Goal: Information Seeking & Learning: Learn about a topic

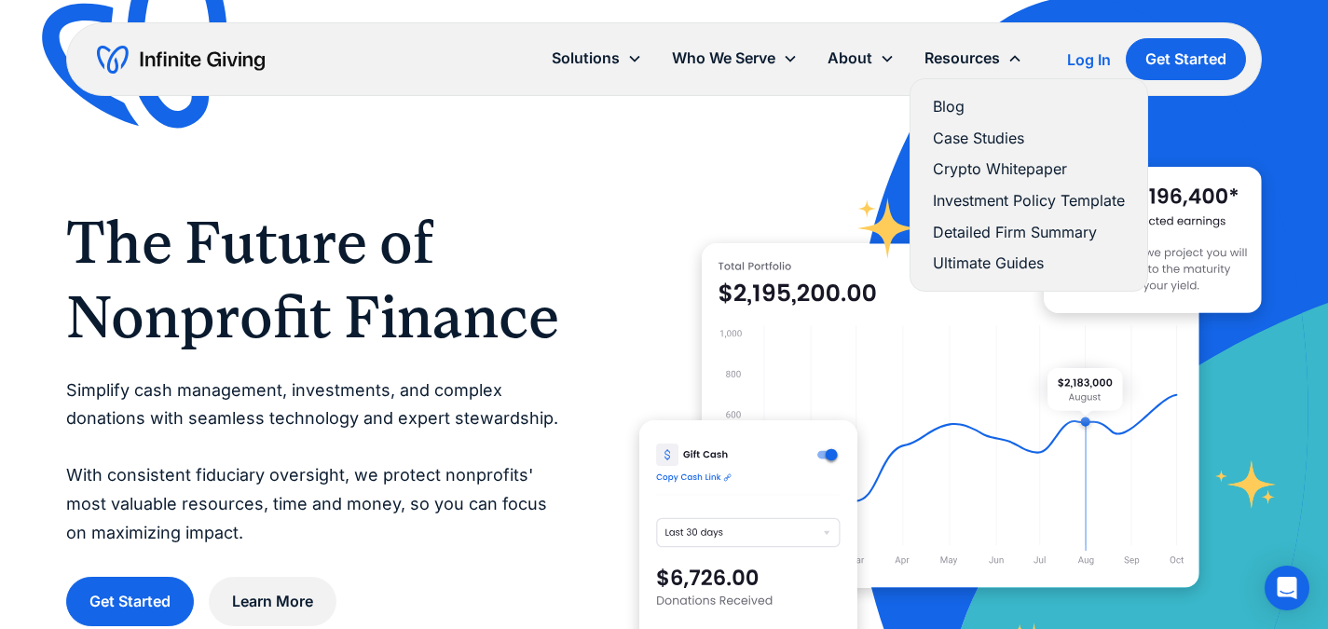
click at [938, 106] on link "Blog" at bounding box center [1029, 106] width 192 height 25
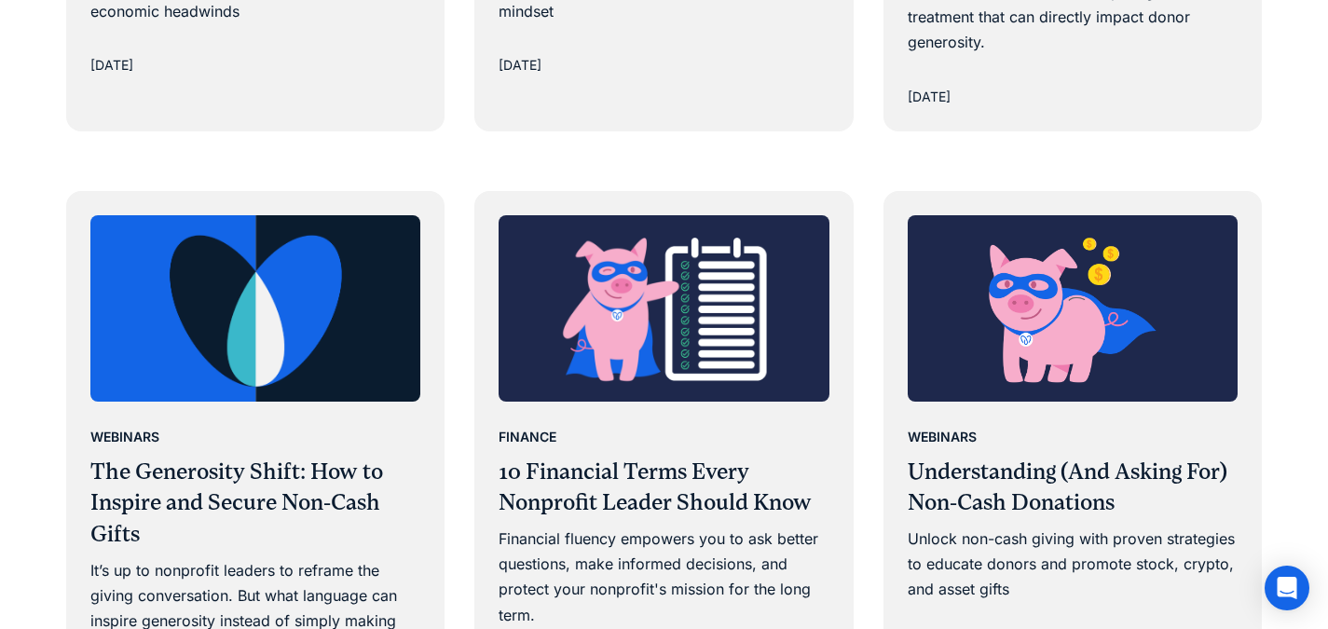
scroll to position [2329, 0]
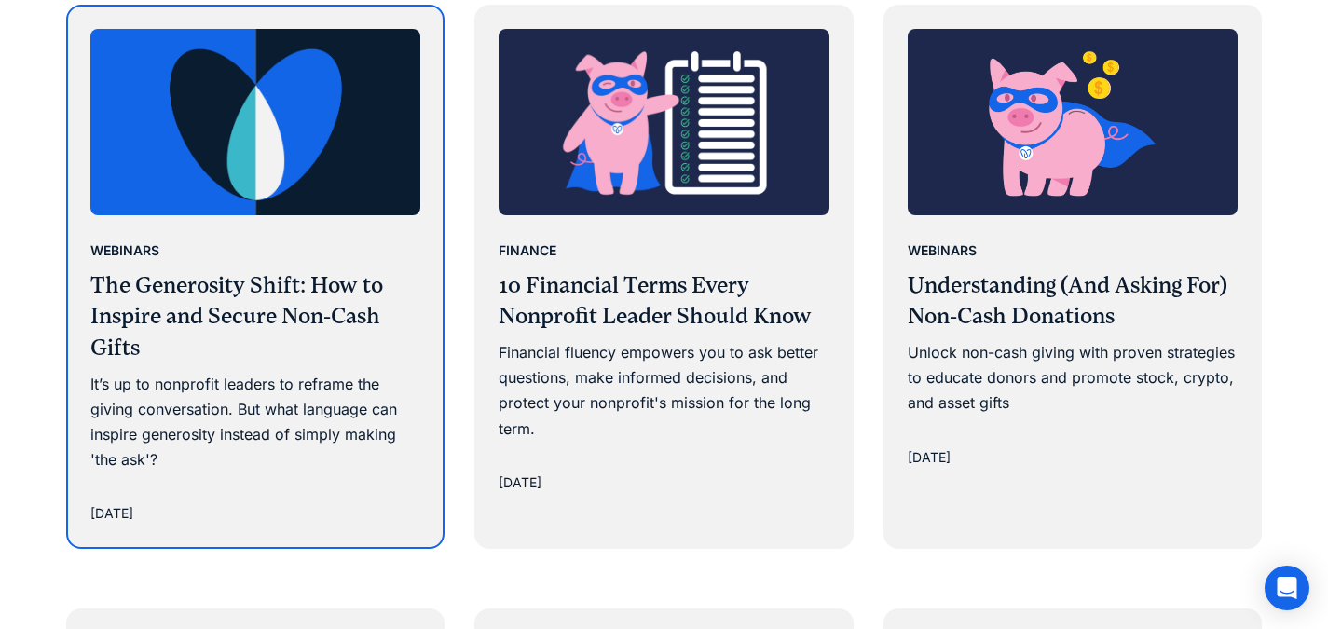
click at [178, 417] on div "It’s up to nonprofit leaders to reframe the giving conversation. But what langu…" at bounding box center [255, 423] width 330 height 102
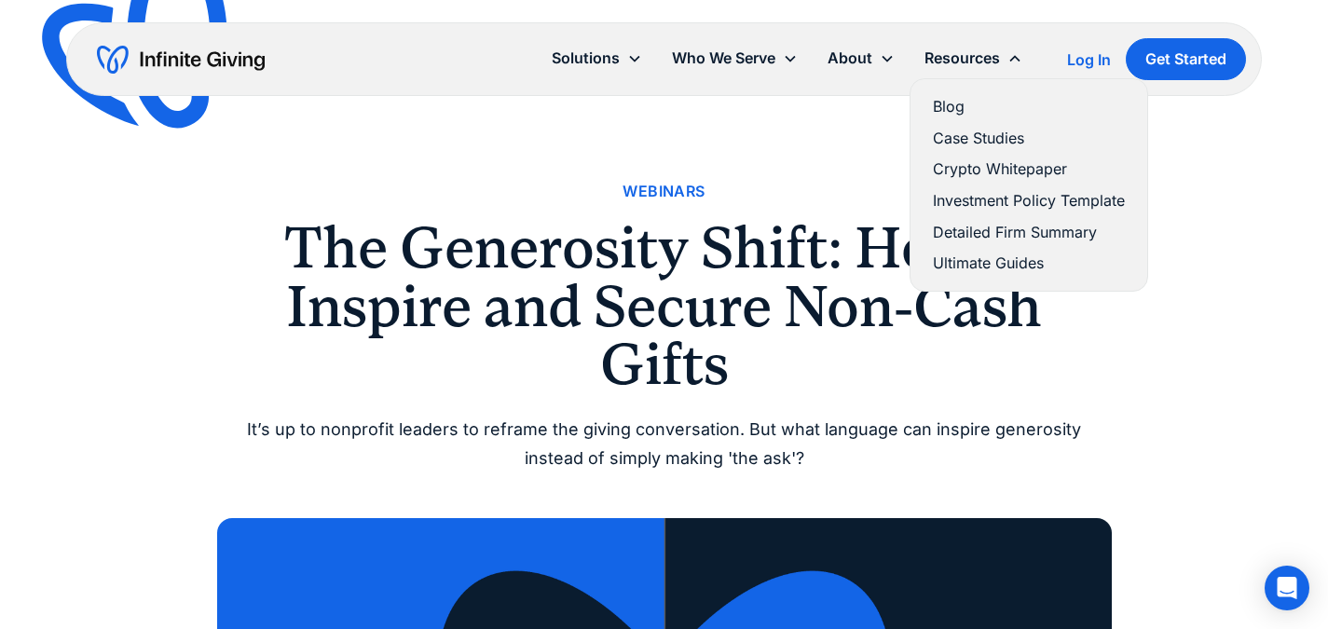
click at [980, 267] on link "Ultimate Guides" at bounding box center [1029, 263] width 192 height 25
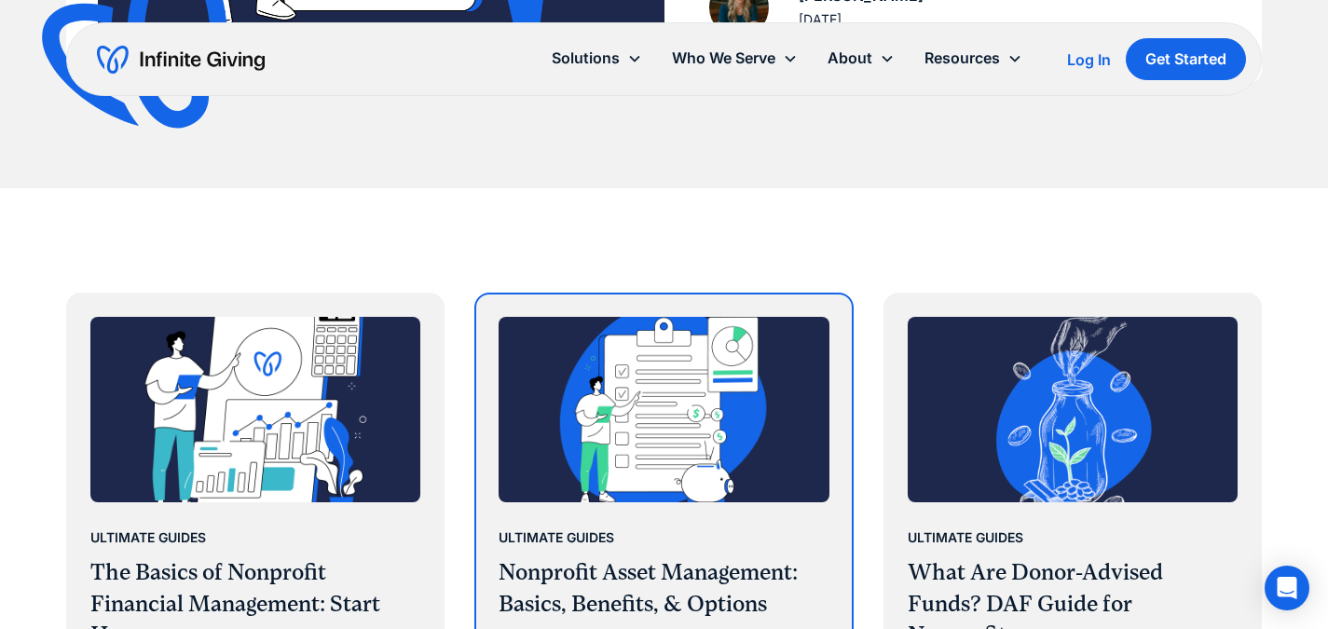
scroll to position [186, 0]
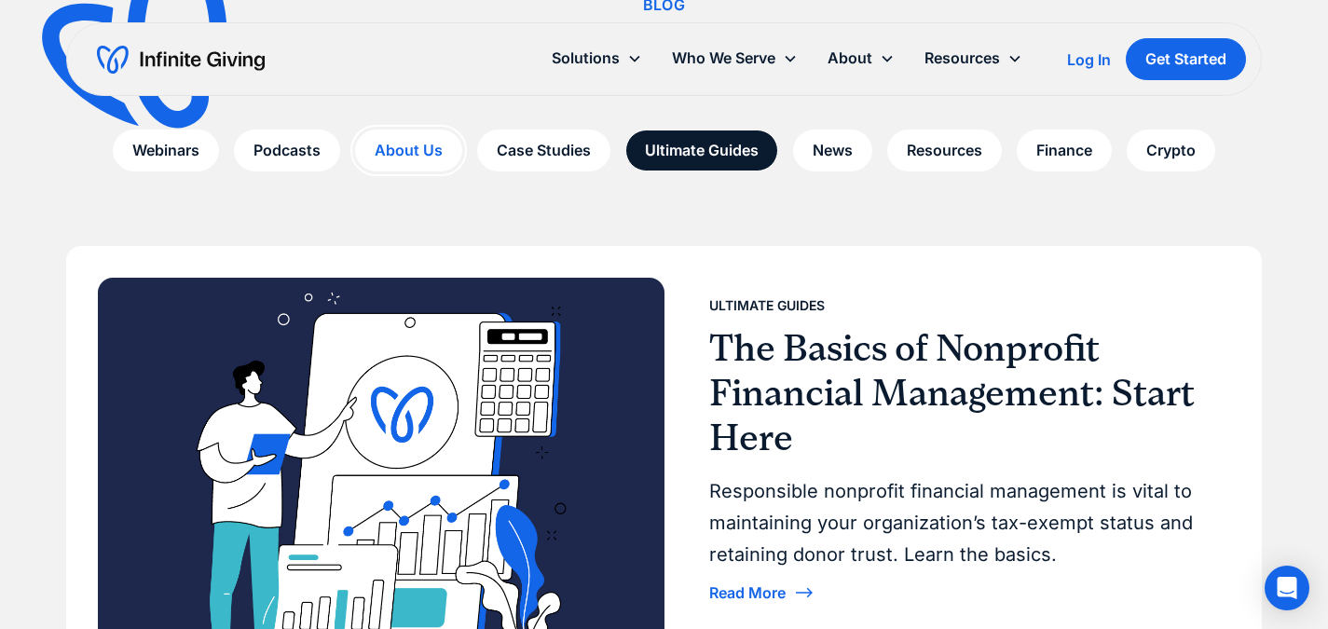
click at [383, 159] on link "About Us" at bounding box center [408, 151] width 107 height 42
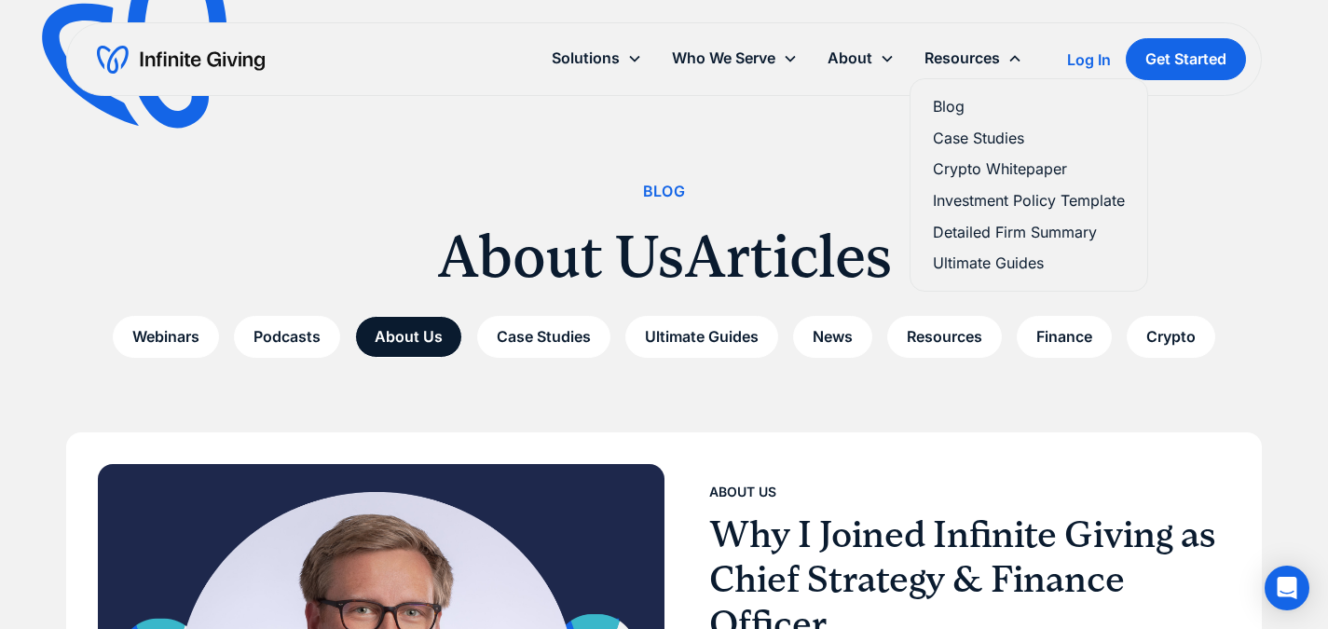
click at [950, 110] on link "Blog" at bounding box center [1029, 106] width 192 height 25
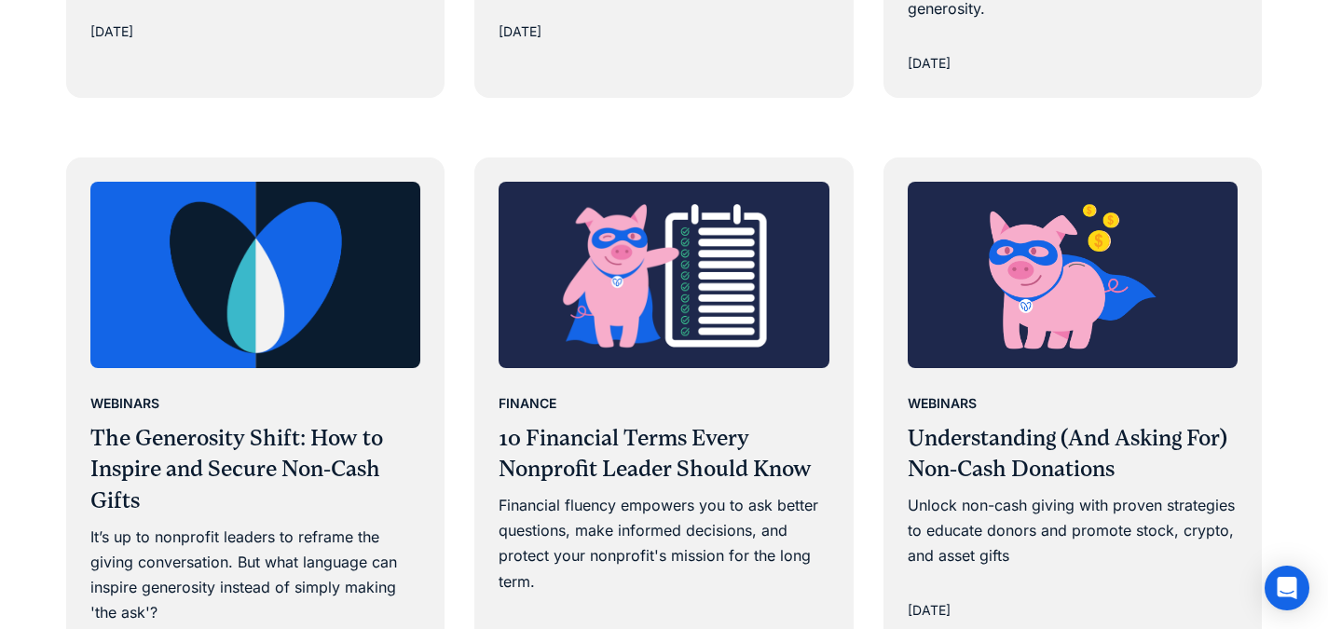
scroll to position [2329, 0]
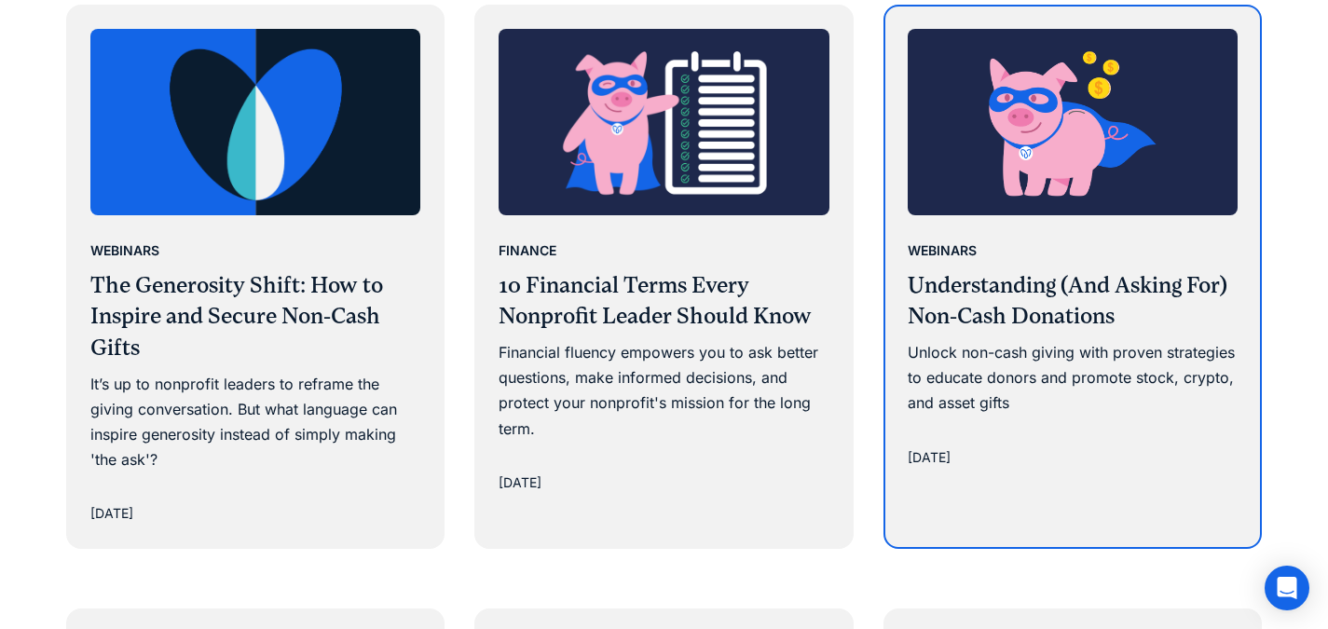
click at [1035, 334] on div "Webinars Understanding (And Asking For) Non-Cash Donations Unlock non-cash givi…" at bounding box center [1072, 327] width 330 height 179
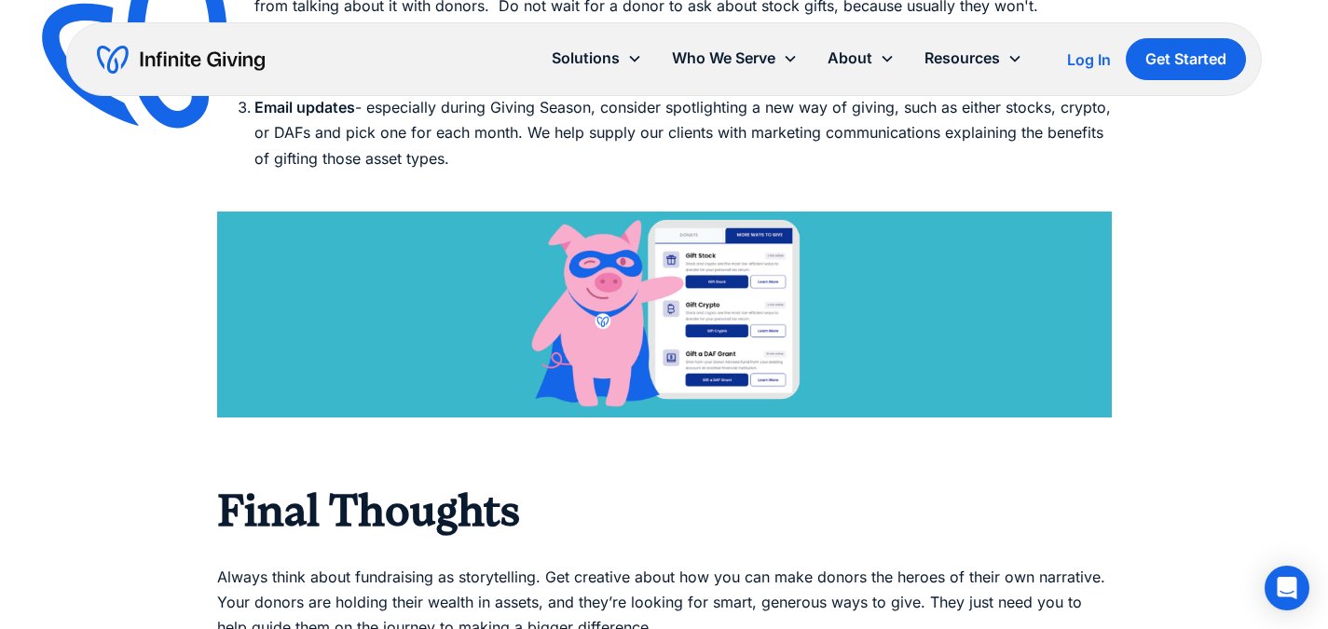
scroll to position [5124, 0]
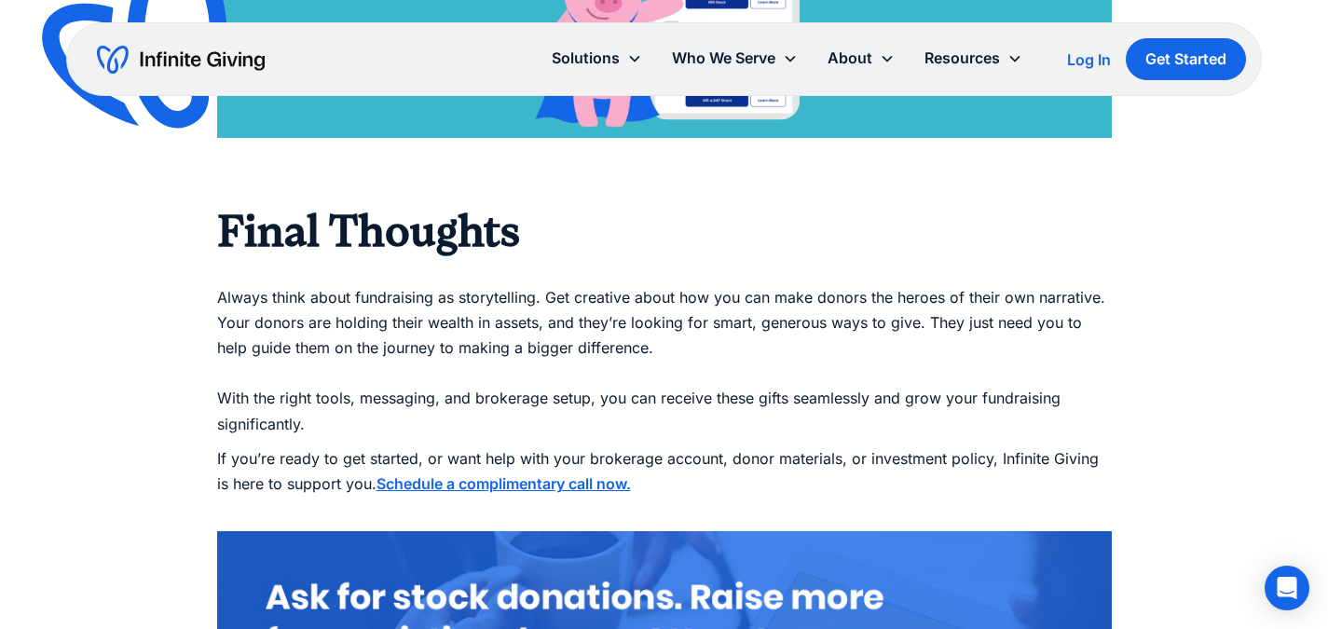
click at [1088, 57] on div "Log In" at bounding box center [1089, 59] width 44 height 15
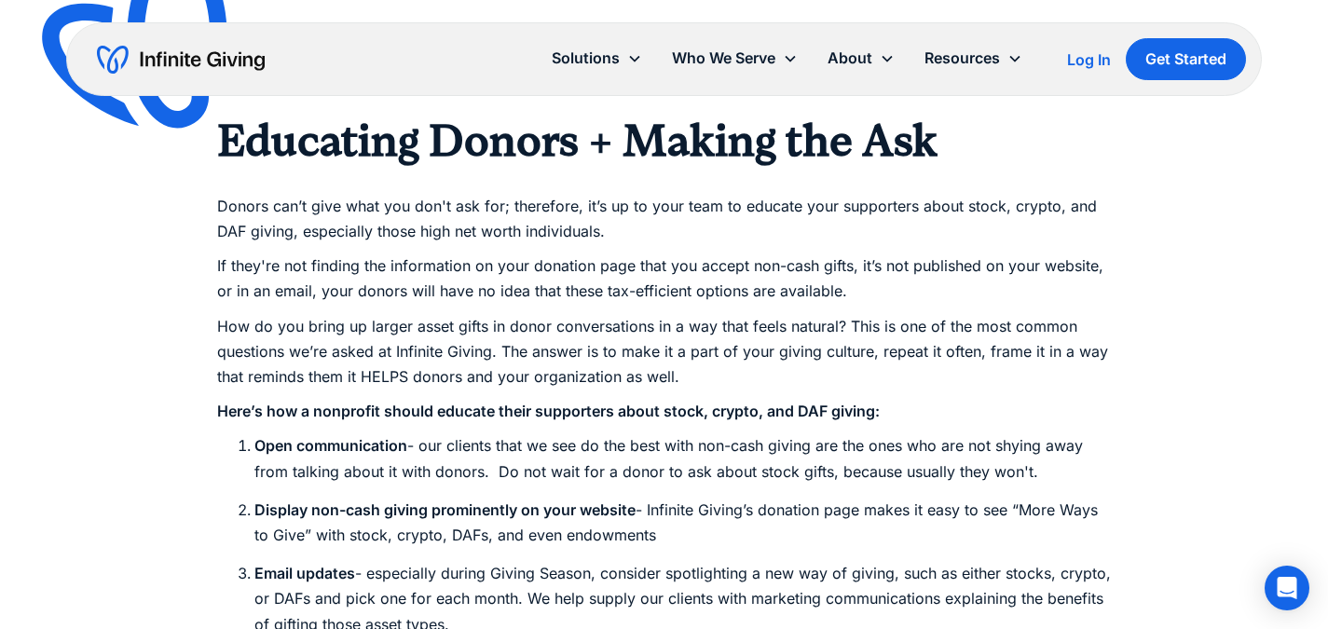
scroll to position [4472, 0]
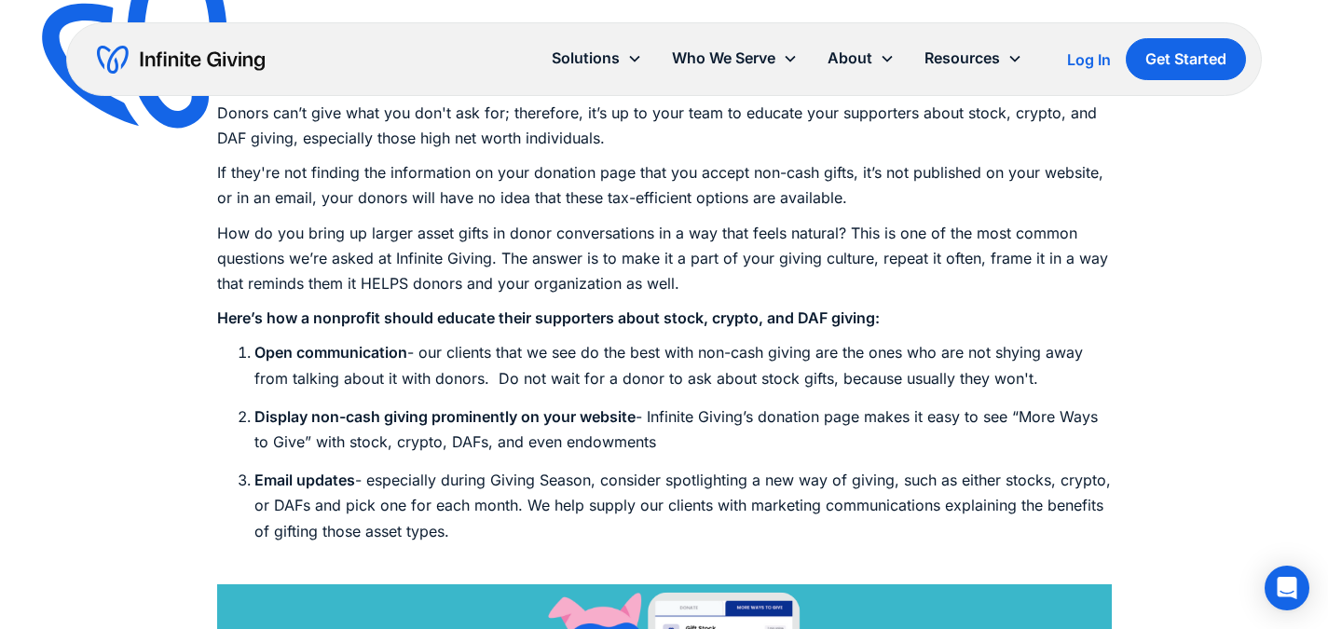
drag, startPoint x: 579, startPoint y: 503, endPoint x: 591, endPoint y: 527, distance: 26.7
click at [591, 527] on li "Email updates - especially during Giving Season, consider spotlighting a new wa…" at bounding box center [682, 519] width 857 height 102
copy li "We help supply our clients with marketing communications explaining the benefit…"
click at [858, 449] on li "Display non-cash giving prominently on your website - Infinite Giving’s donatio…" at bounding box center [682, 429] width 857 height 50
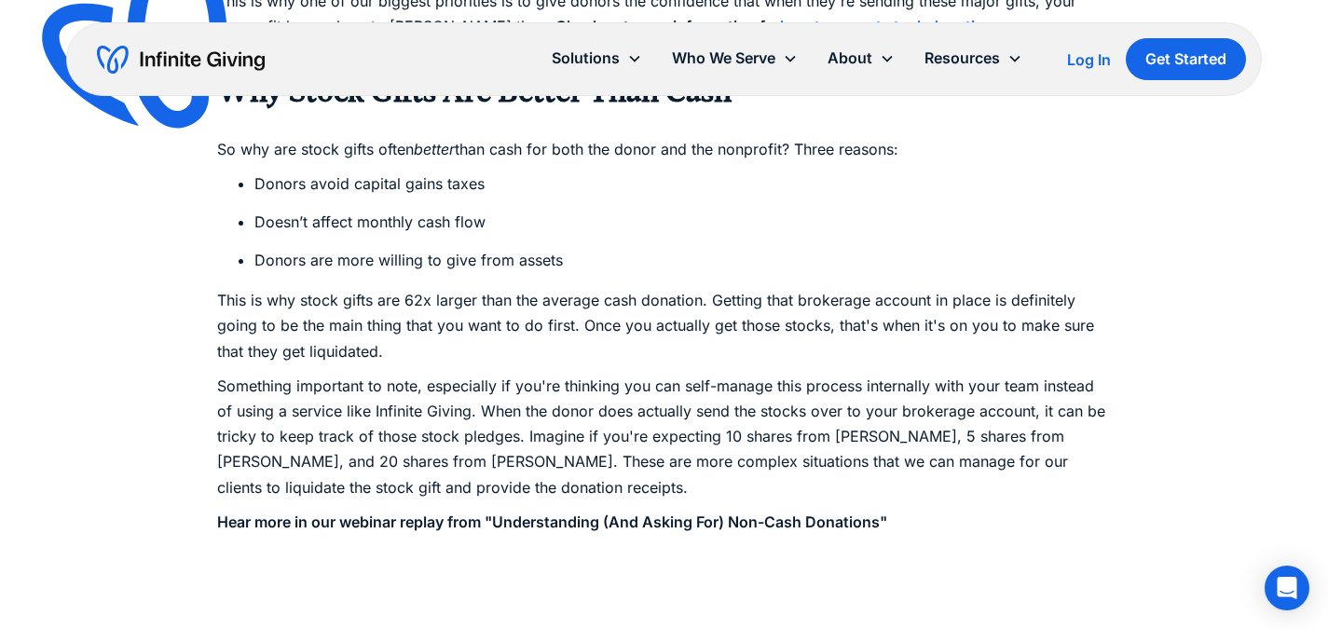
scroll to position [3261, 0]
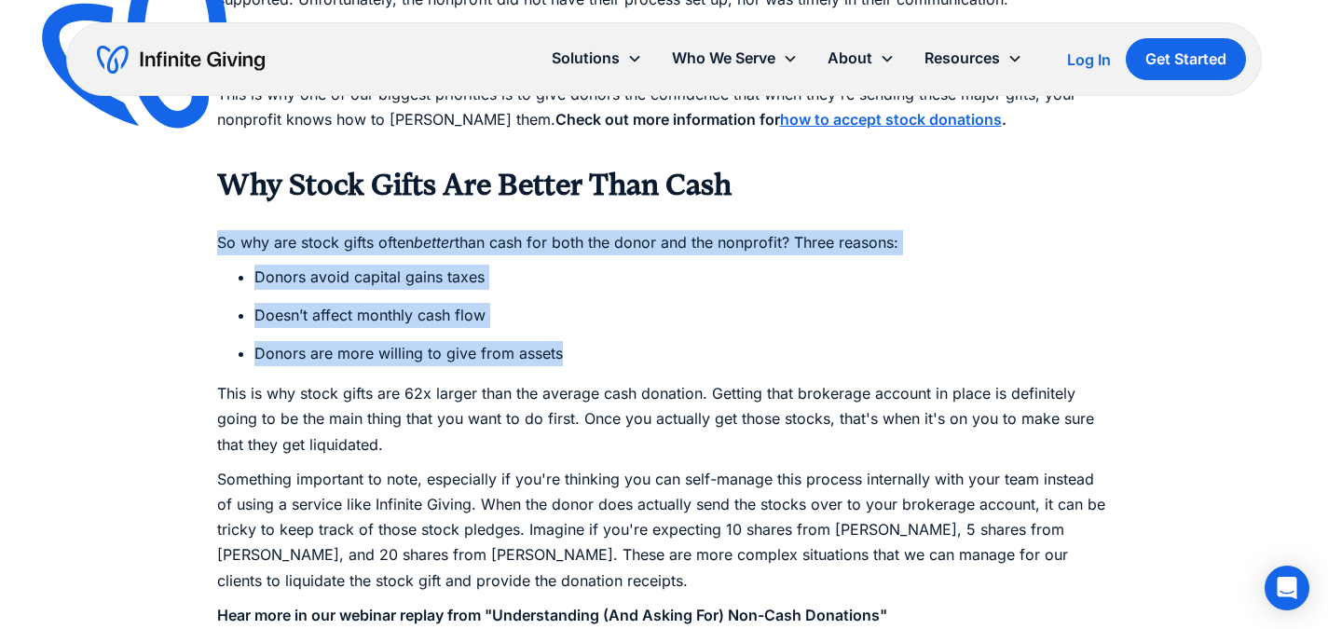
drag, startPoint x: 218, startPoint y: 241, endPoint x: 572, endPoint y: 347, distance: 369.4
click at [572, 347] on div "At Infinite Giving, we want to equip nonprofits with one of the most overlooked…" at bounding box center [664, 273] width 894 height 4960
copy div "So why are stock gifts often better than cash for both the donor and the nonpro…"
